Goal: Task Accomplishment & Management: Use online tool/utility

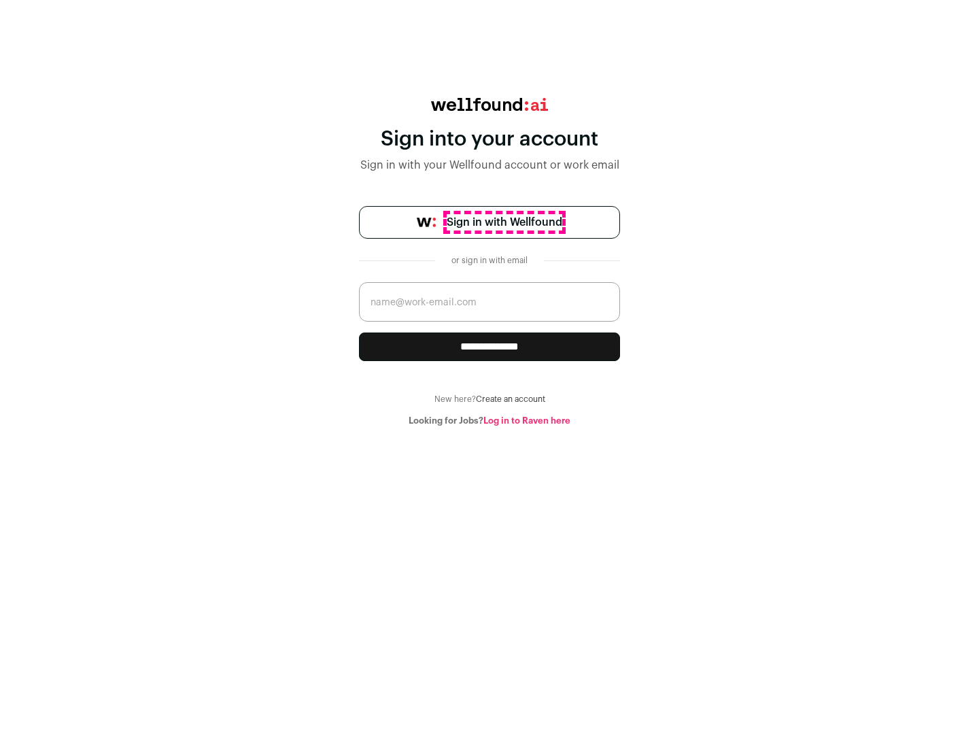
click at [504, 222] on span "Sign in with Wellfound" at bounding box center [504, 222] width 116 height 16
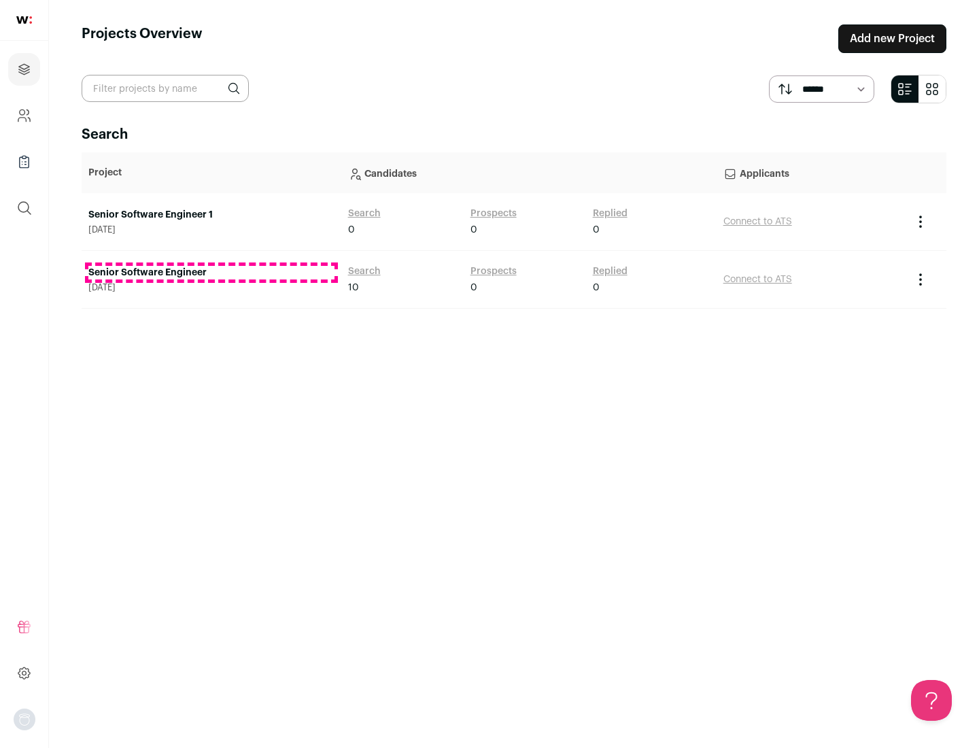
click at [211, 273] on link "Senior Software Engineer" at bounding box center [211, 273] width 246 height 14
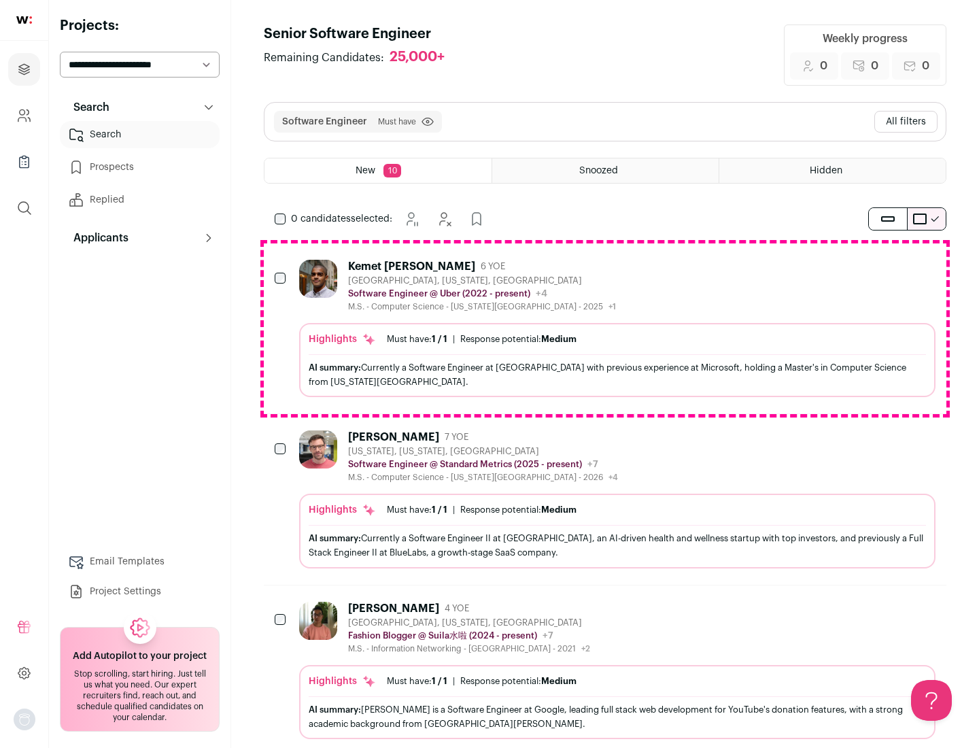
click at [605, 328] on div "Highlights Must have: 1 / 1 How many must haves have been fulfilled? | Response…" at bounding box center [617, 360] width 636 height 74
